Goal: Information Seeking & Learning: Compare options

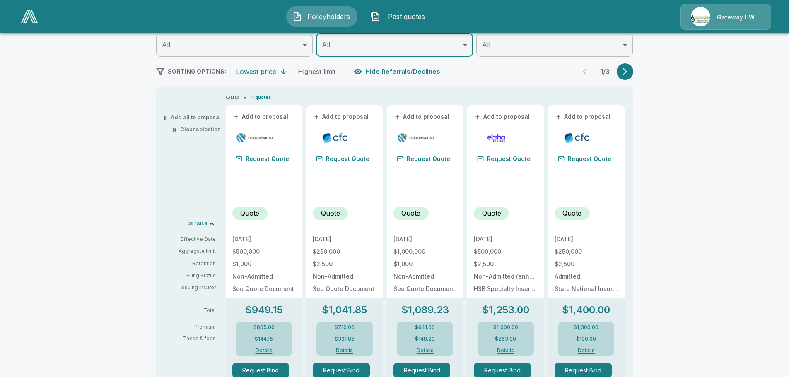
scroll to position [124, 0]
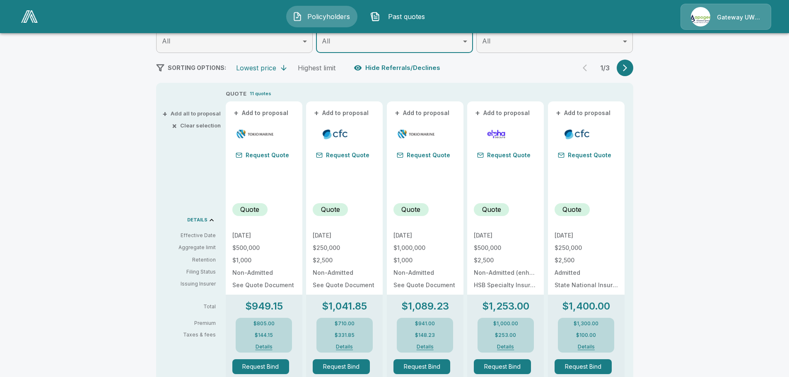
click at [626, 69] on icon "button" at bounding box center [625, 68] width 8 height 8
click at [591, 69] on icon "button" at bounding box center [587, 68] width 8 height 8
click at [629, 71] on icon "button" at bounding box center [625, 68] width 8 height 8
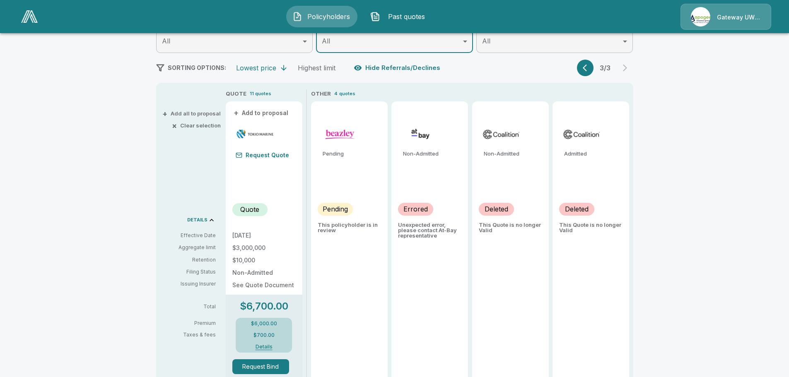
click at [590, 68] on icon "button" at bounding box center [587, 68] width 8 height 8
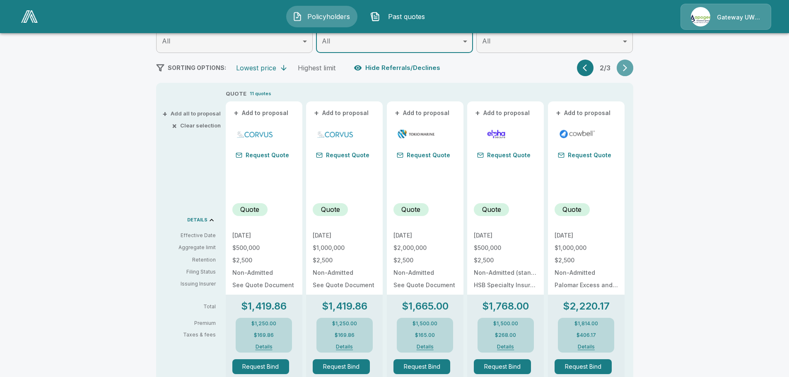
click at [627, 72] on icon "button" at bounding box center [625, 68] width 8 height 8
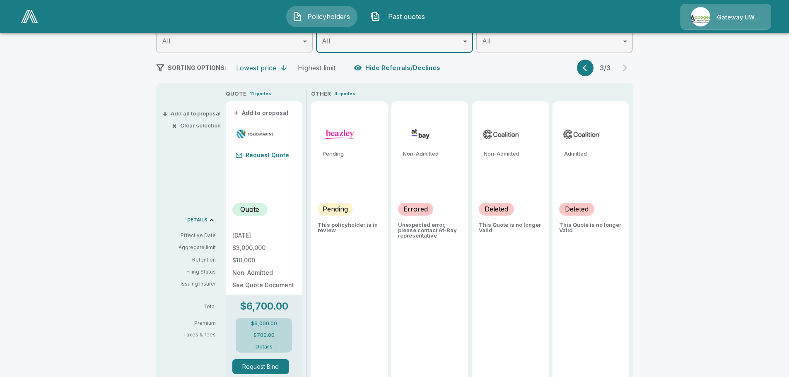
click at [590, 68] on icon "button" at bounding box center [587, 68] width 8 height 8
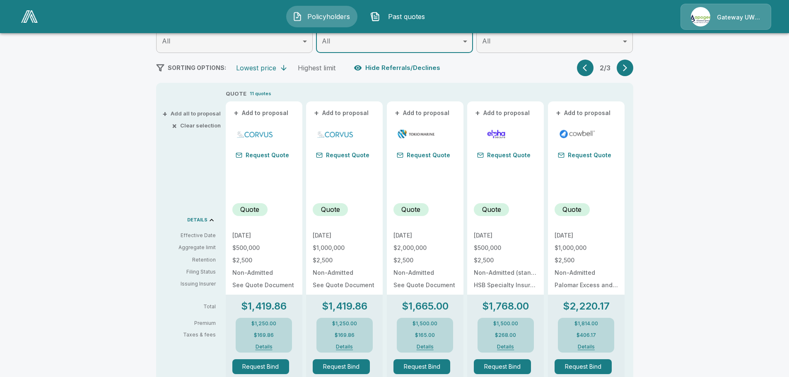
click at [584, 71] on button "button" at bounding box center [585, 68] width 17 height 17
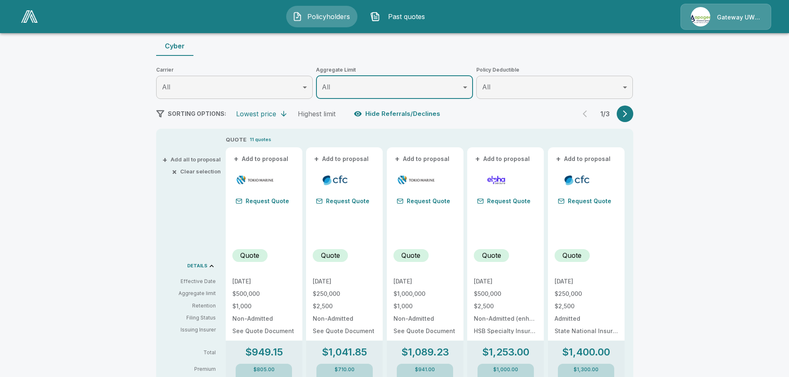
scroll to position [0, 0]
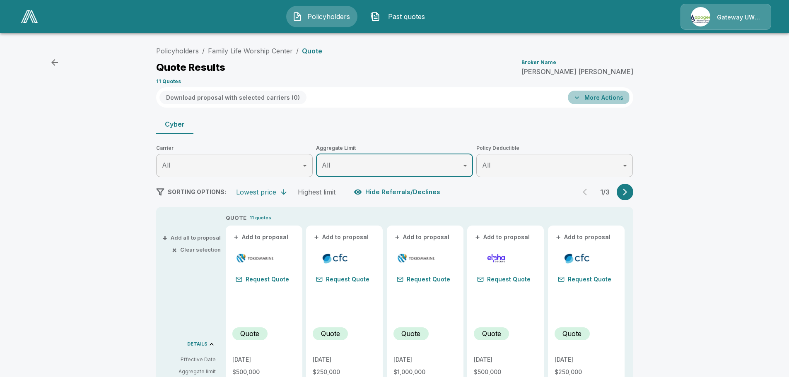
click at [578, 97] on icon "button" at bounding box center [577, 98] width 8 height 8
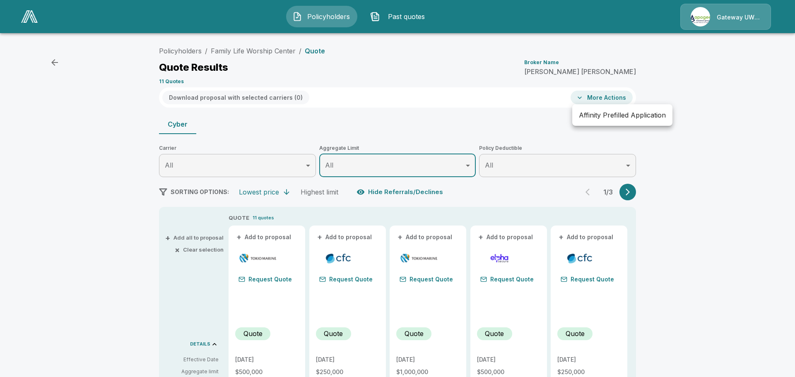
click at [580, 100] on div at bounding box center [397, 188] width 795 height 377
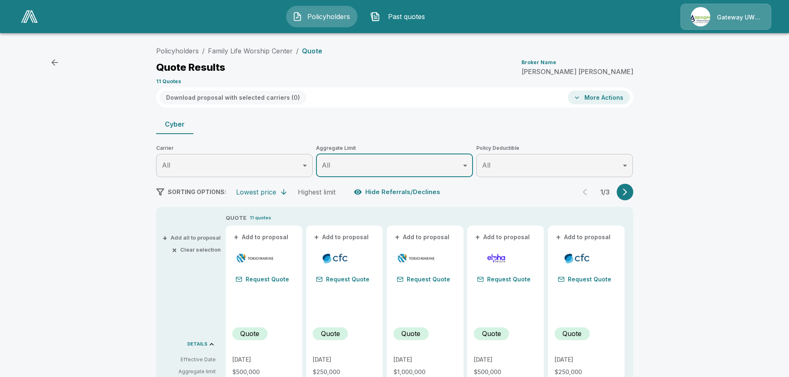
click at [519, 68] on div "Quote Results Broker Name [PERSON_NAME]" at bounding box center [394, 67] width 477 height 15
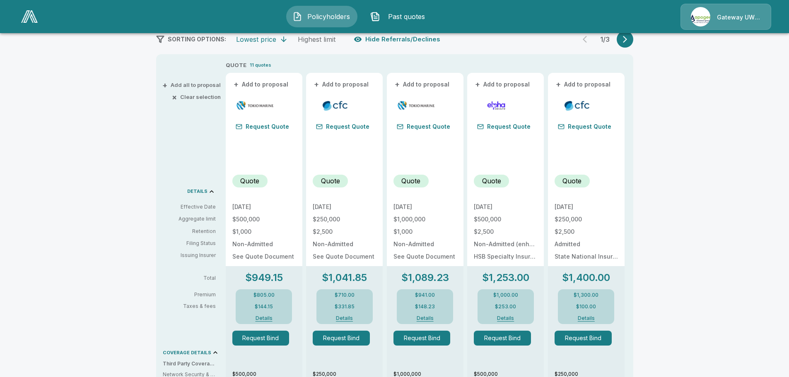
scroll to position [166, 0]
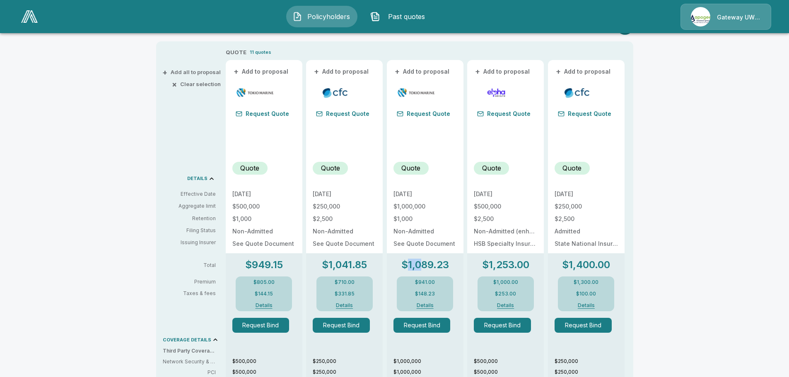
drag, startPoint x: 411, startPoint y: 267, endPoint x: 422, endPoint y: 267, distance: 11.6
click at [422, 267] on p "$1,089.23" at bounding box center [425, 265] width 48 height 10
drag, startPoint x: 435, startPoint y: 266, endPoint x: 416, endPoint y: 265, distance: 18.6
click at [416, 265] on p "$1,089.23" at bounding box center [425, 265] width 48 height 10
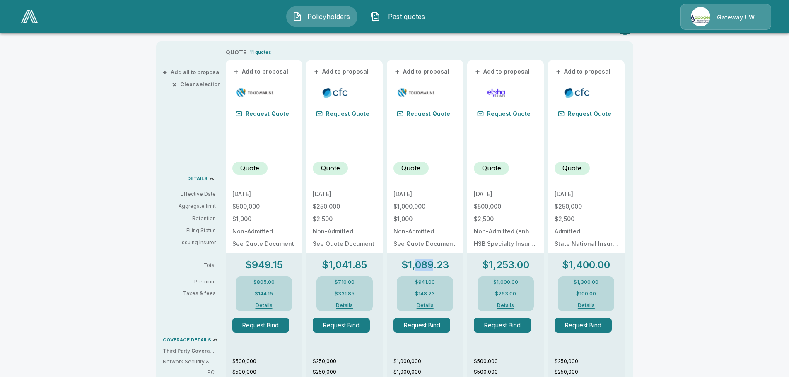
click at [416, 265] on p "$1,089.23" at bounding box center [425, 265] width 48 height 10
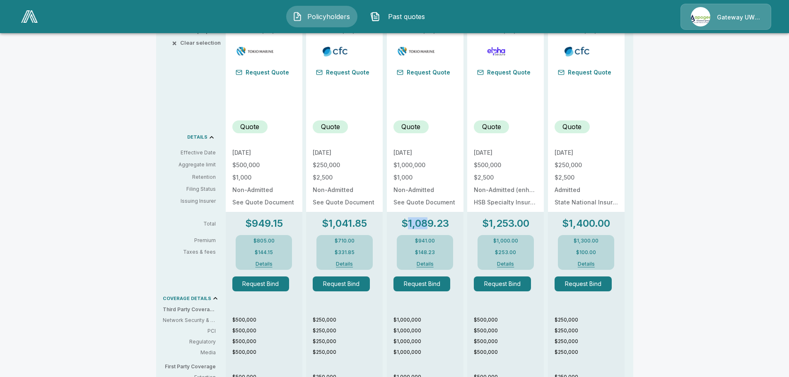
drag, startPoint x: 410, startPoint y: 224, endPoint x: 433, endPoint y: 226, distance: 23.2
click at [433, 226] on p "$1,089.23" at bounding box center [425, 224] width 48 height 10
drag, startPoint x: 437, startPoint y: 227, endPoint x: 413, endPoint y: 225, distance: 24.9
click at [413, 225] on p "$1,089.23" at bounding box center [425, 224] width 48 height 10
click at [411, 226] on p "$1,089.23" at bounding box center [425, 224] width 48 height 10
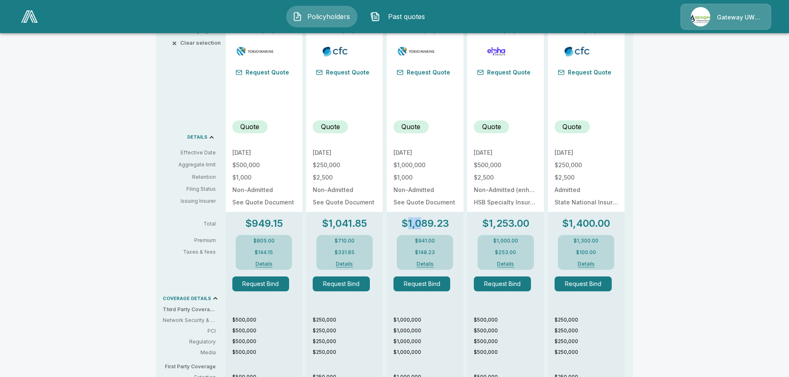
drag, startPoint x: 411, startPoint y: 226, endPoint x: 423, endPoint y: 227, distance: 11.6
click at [423, 227] on p "$1,089.23" at bounding box center [425, 224] width 48 height 10
drag, startPoint x: 411, startPoint y: 224, endPoint x: 436, endPoint y: 232, distance: 25.9
click at [436, 232] on div "$1,089.23 $941.00 $148.23 Details" at bounding box center [424, 244] width 63 height 51
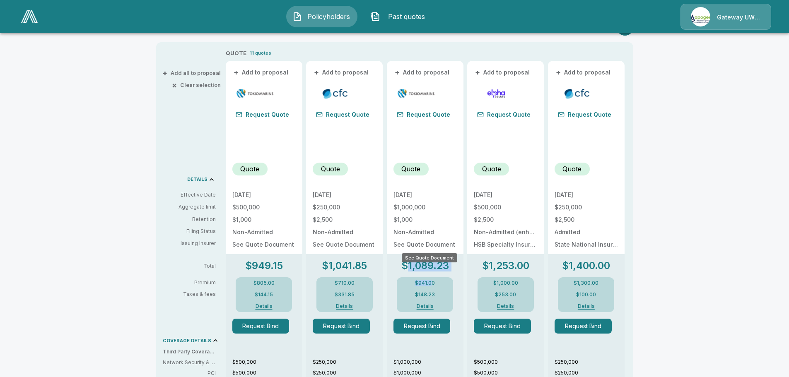
scroll to position [184, 0]
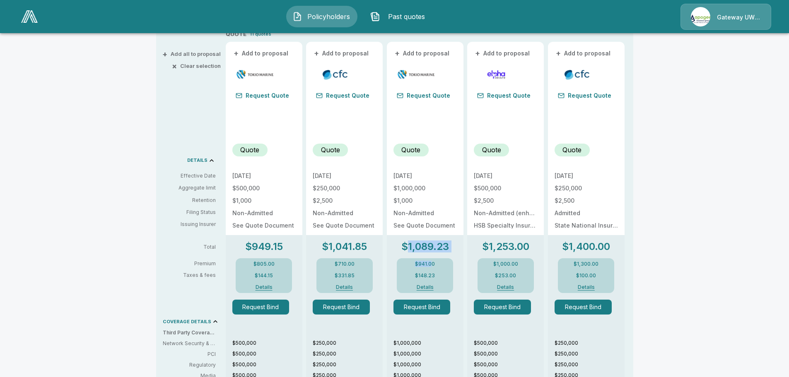
click at [457, 251] on div "$1,089.23 $941.00 $148.23 Details" at bounding box center [424, 267] width 63 height 51
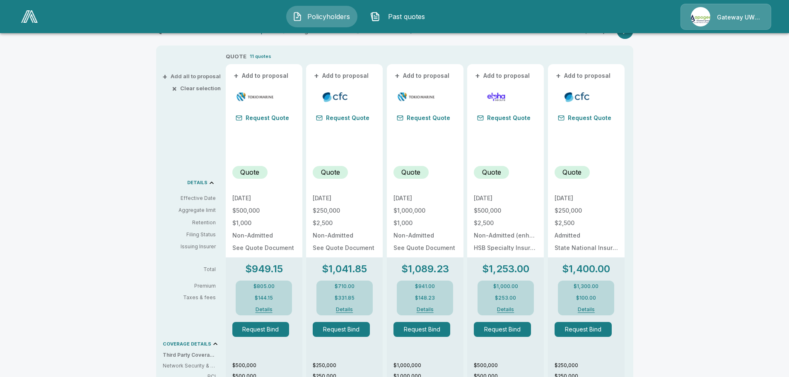
scroll to position [160, 0]
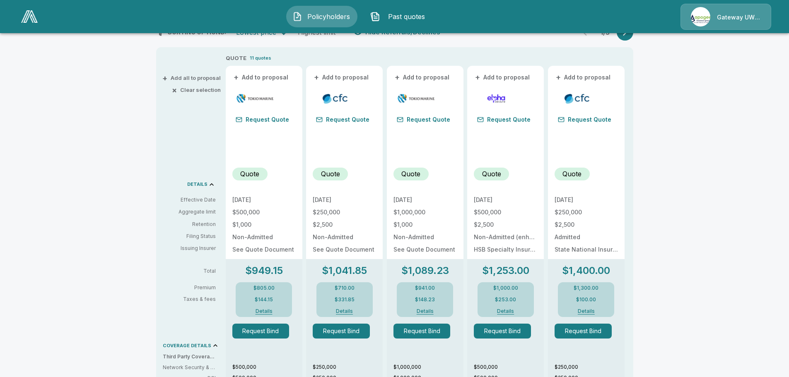
drag, startPoint x: 788, startPoint y: 225, endPoint x: 788, endPoint y: 234, distance: 8.7
click at [788, 234] on div "Policyholders / Family Life Worship Center / Quote Quote Results Broker Name [P…" at bounding box center [394, 270] width 789 height 782
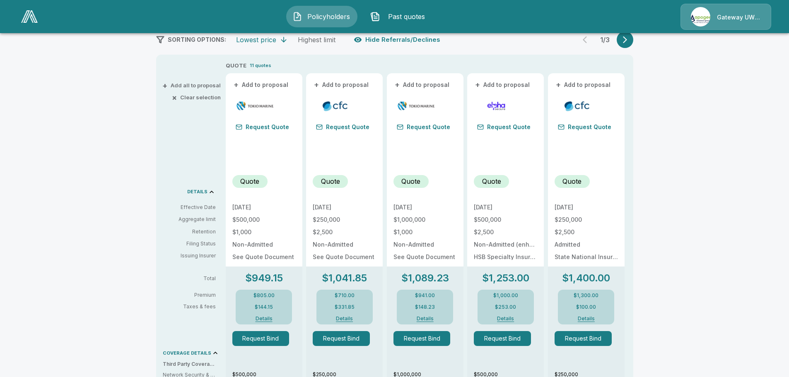
scroll to position [147, 0]
